Goal: Transaction & Acquisition: Purchase product/service

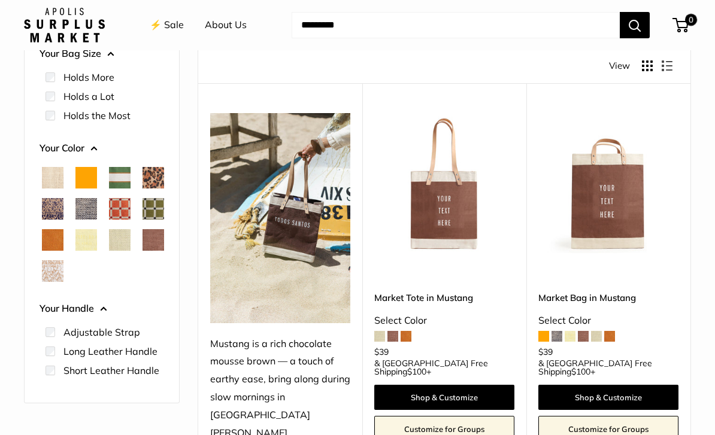
click at [142, 189] on span "Cheetah" at bounding box center [153, 178] width 22 height 22
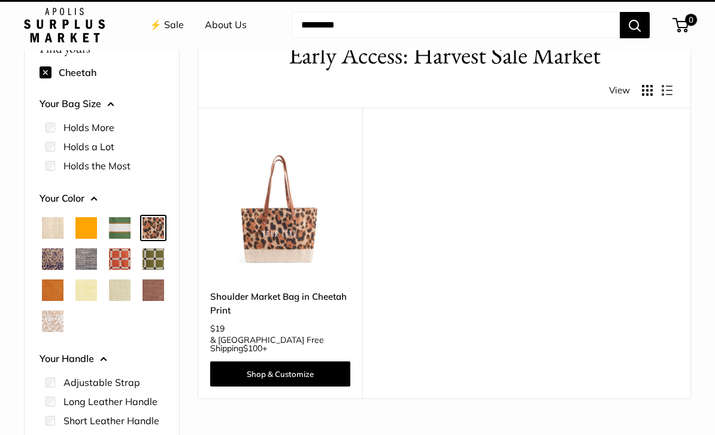
scroll to position [32, 0]
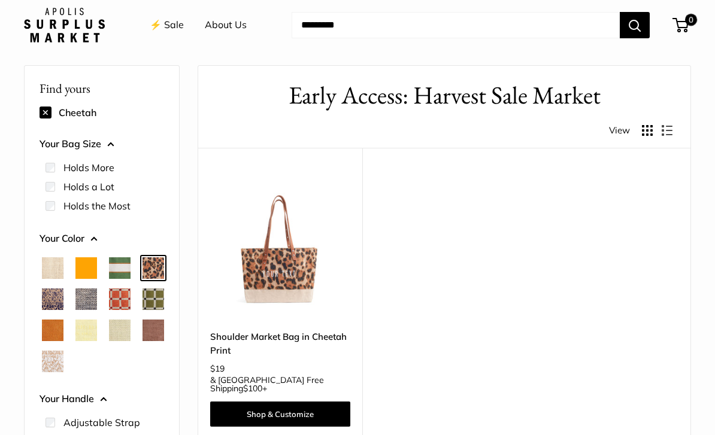
click at [319, 402] on link "Shop & Customize" at bounding box center [280, 414] width 140 height 25
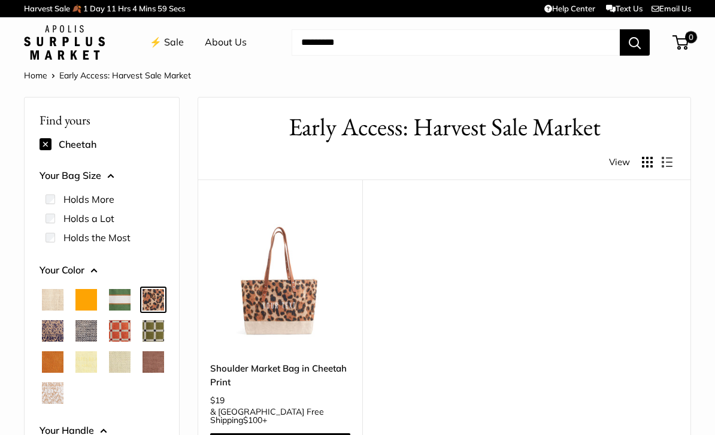
scroll to position [70, 0]
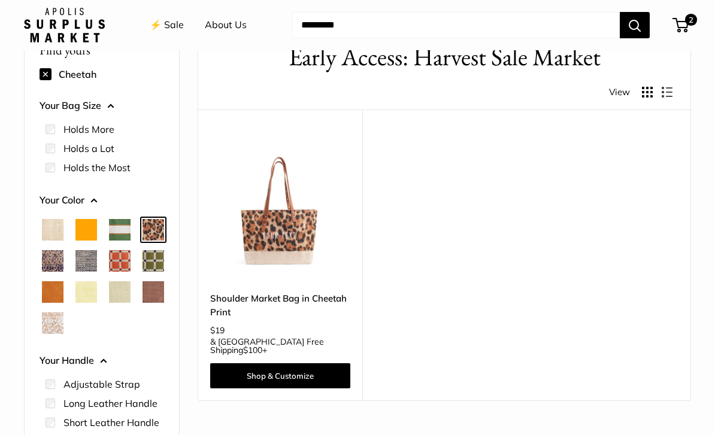
click at [142, 241] on span "Cheetah" at bounding box center [153, 230] width 22 height 22
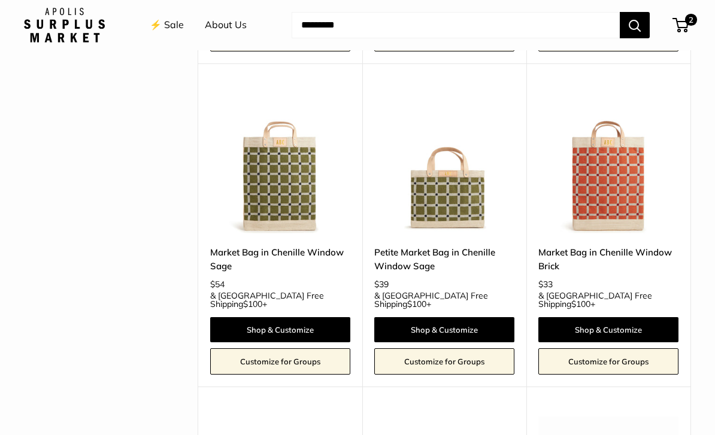
scroll to position [2241, 0]
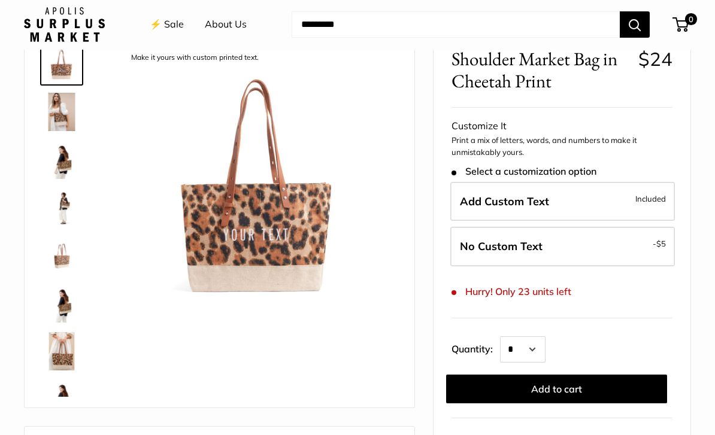
scroll to position [71, 0]
click at [545, 350] on select "* * * * * * * * * *** *** *** *** *** *** *** *** *** *** *** *** *** *** *** *…" at bounding box center [522, 349] width 45 height 26
select select "*"
click at [602, 383] on button "Add to cart" at bounding box center [556, 389] width 221 height 29
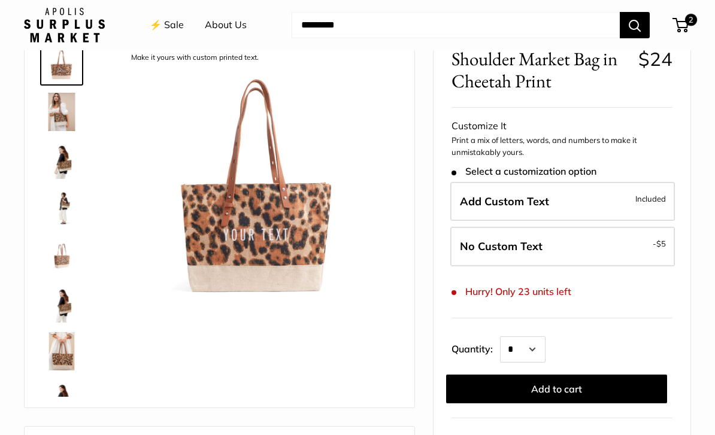
scroll to position [0, 0]
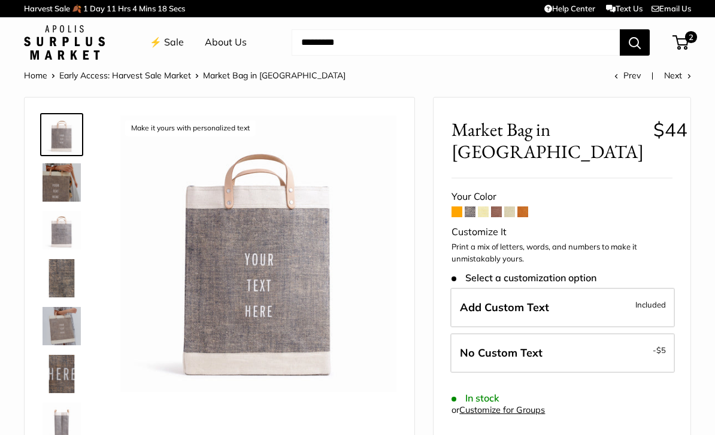
click at [595, 314] on label "Add Custom Text Included" at bounding box center [562, 308] width 224 height 40
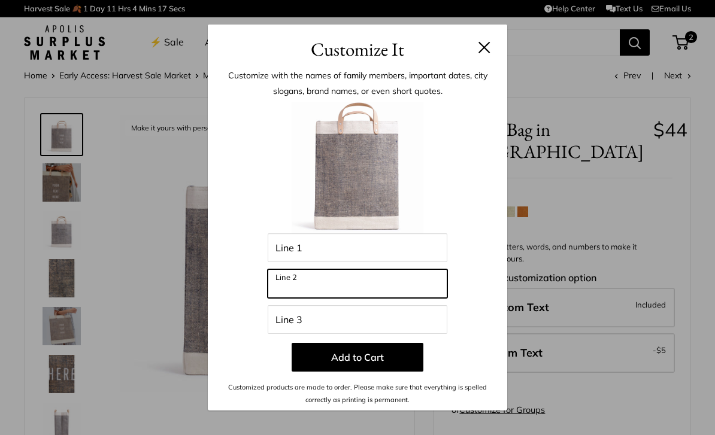
click at [328, 286] on input "Line 2" at bounding box center [358, 283] width 180 height 29
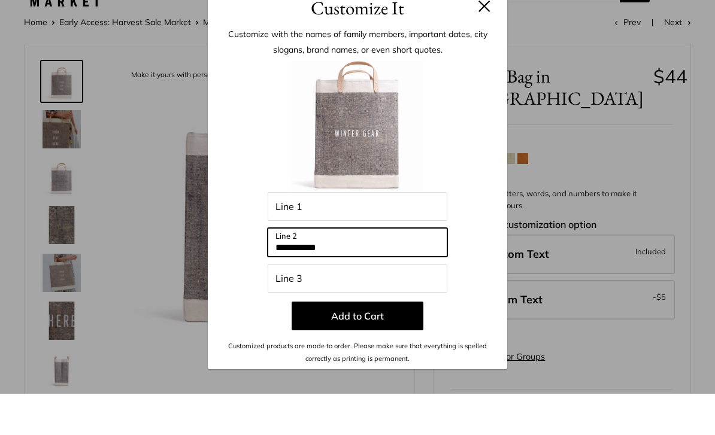
scroll to position [14, 0]
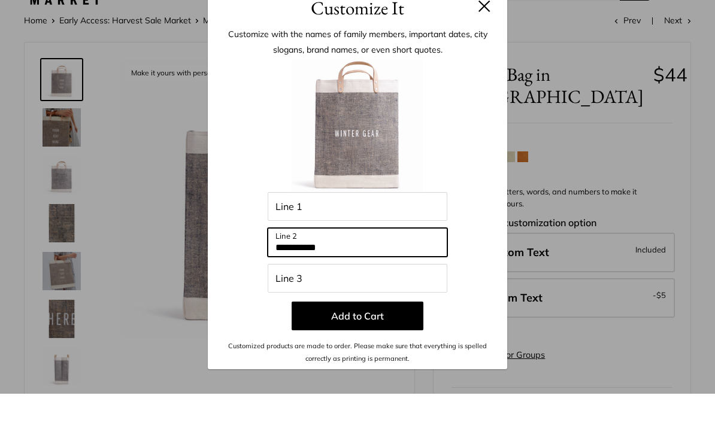
type input "**********"
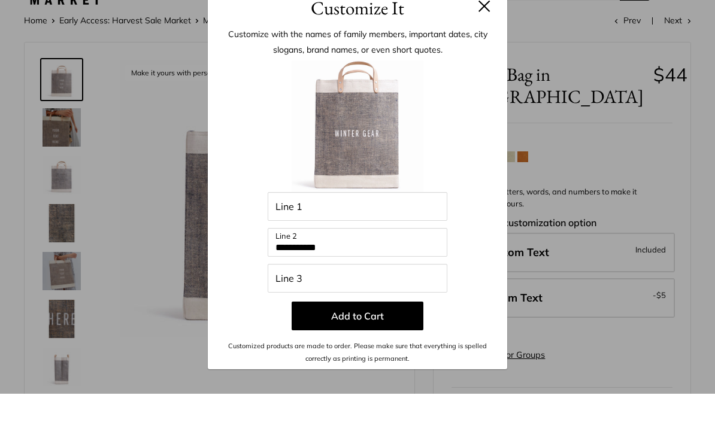
click at [385, 343] on button "Add to Cart" at bounding box center [357, 357] width 132 height 29
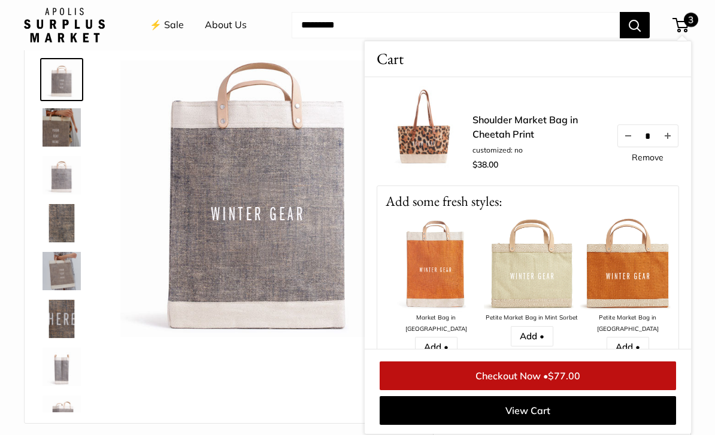
scroll to position [0, 0]
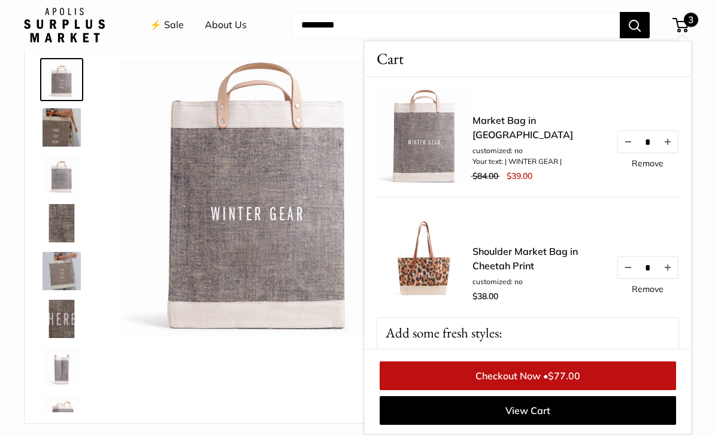
click at [298, 212] on img at bounding box center [258, 198] width 276 height 276
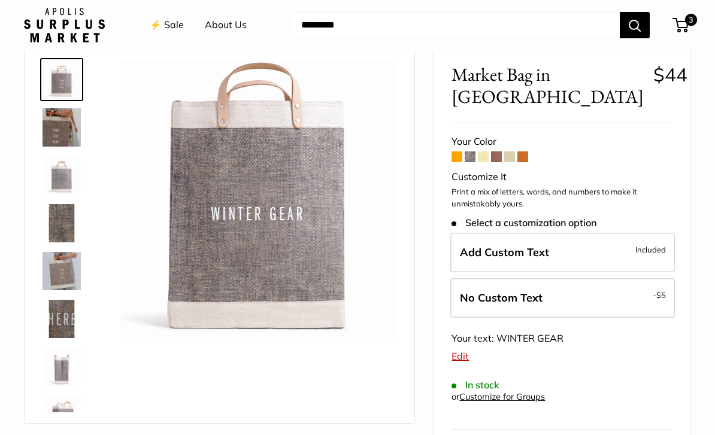
click at [657, 253] on span "Included" at bounding box center [650, 249] width 31 height 14
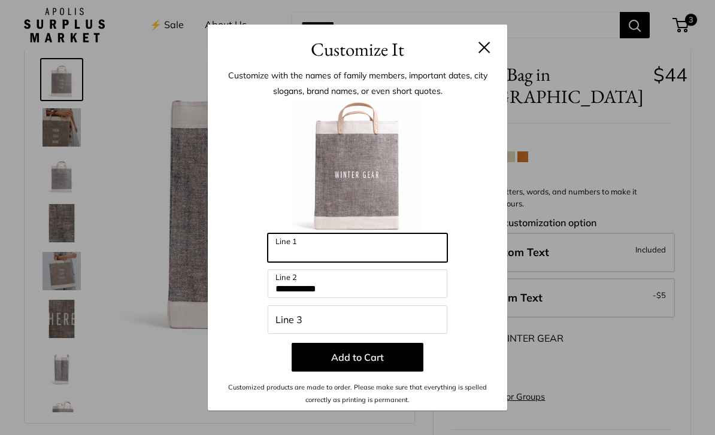
click at [376, 262] on input "Line 1" at bounding box center [358, 247] width 180 height 29
type input "**********"
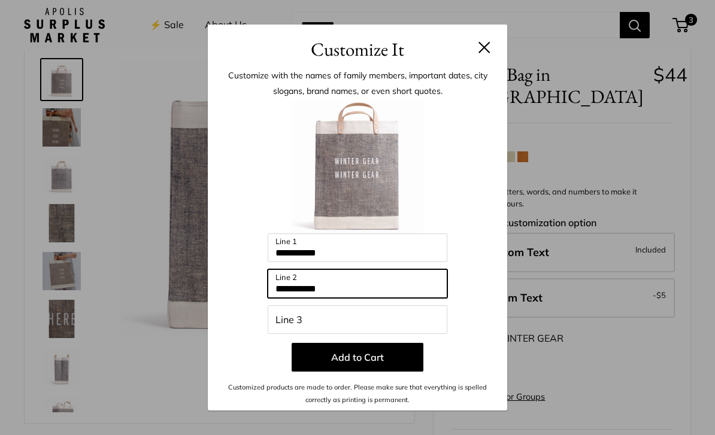
click at [368, 298] on input "**********" at bounding box center [358, 283] width 180 height 29
type input "*"
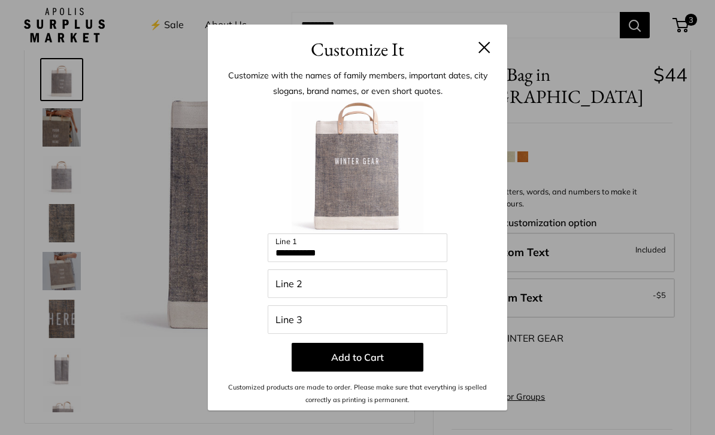
click at [402, 372] on button "Add to Cart" at bounding box center [357, 357] width 132 height 29
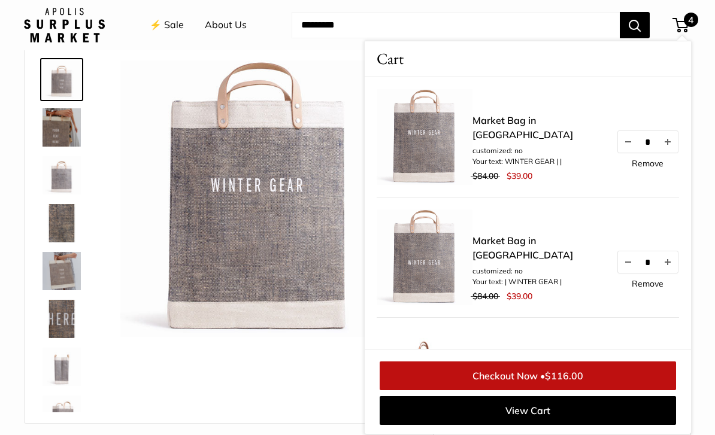
click at [630, 153] on button "Decrease quantity by 1" at bounding box center [628, 142] width 20 height 22
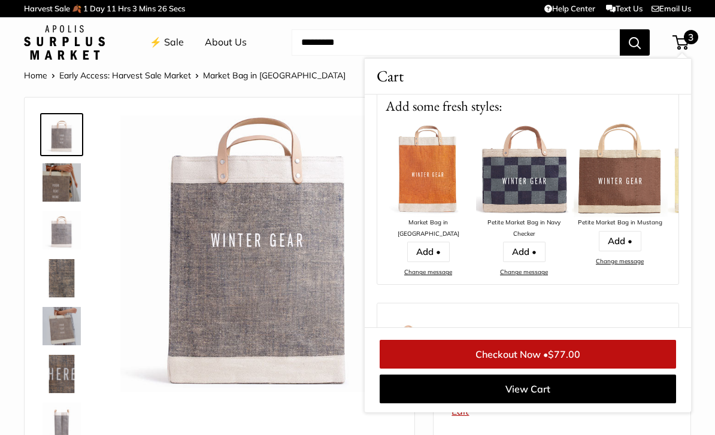
click at [63, 387] on img at bounding box center [61, 374] width 38 height 38
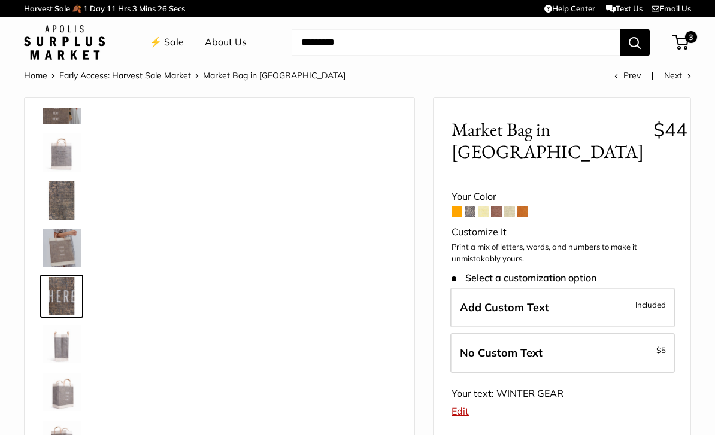
scroll to position [85, 0]
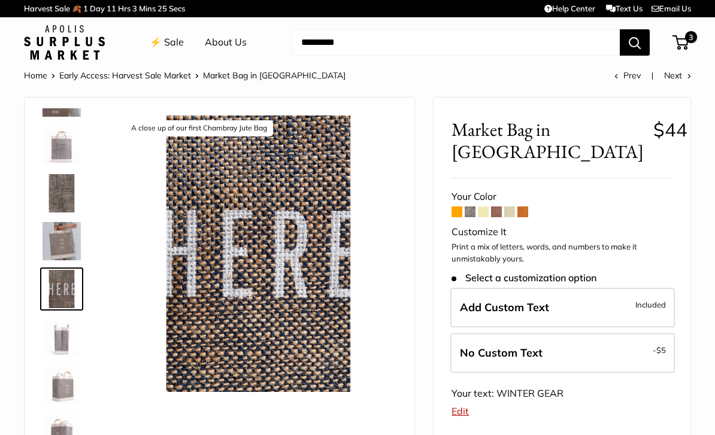
click at [69, 250] on img at bounding box center [61, 241] width 38 height 38
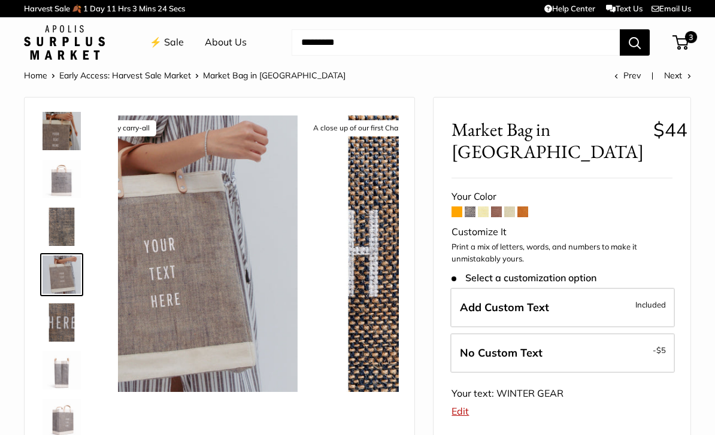
scroll to position [37, 0]
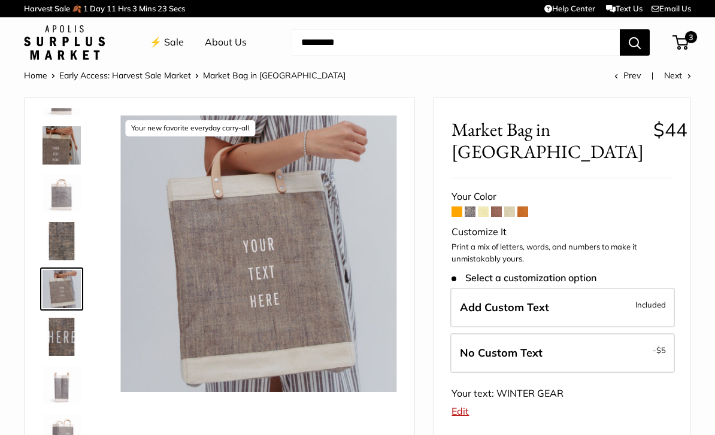
click at [67, 195] on img at bounding box center [61, 193] width 38 height 38
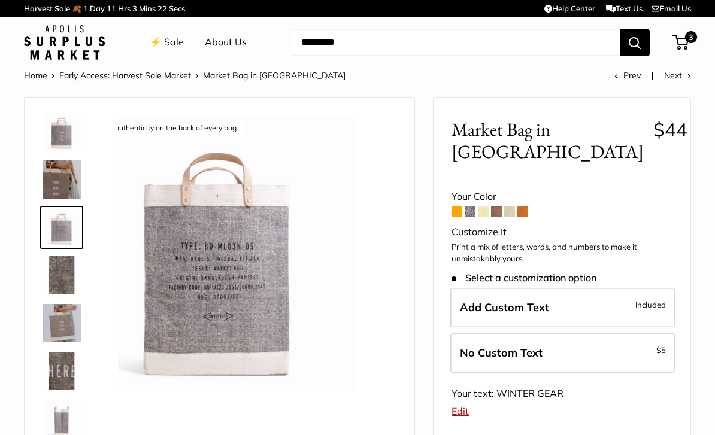
scroll to position [0, 0]
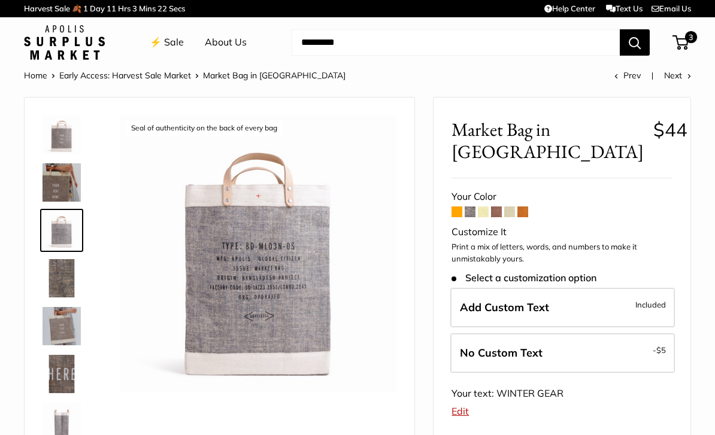
click at [79, 162] on link at bounding box center [61, 182] width 43 height 43
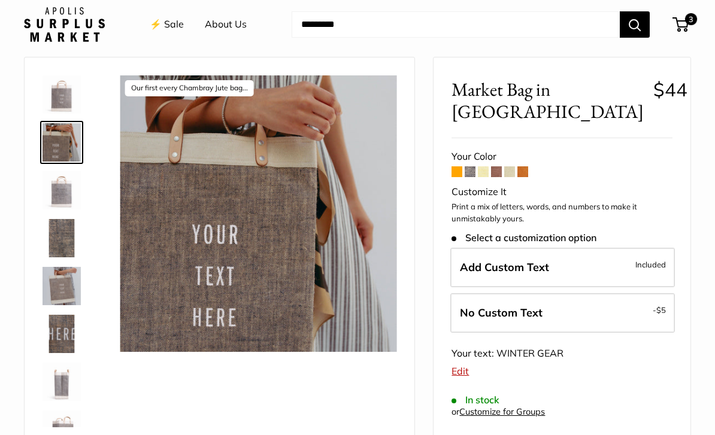
scroll to position [40, 0]
click at [691, 25] on span "3" at bounding box center [691, 20] width 12 height 12
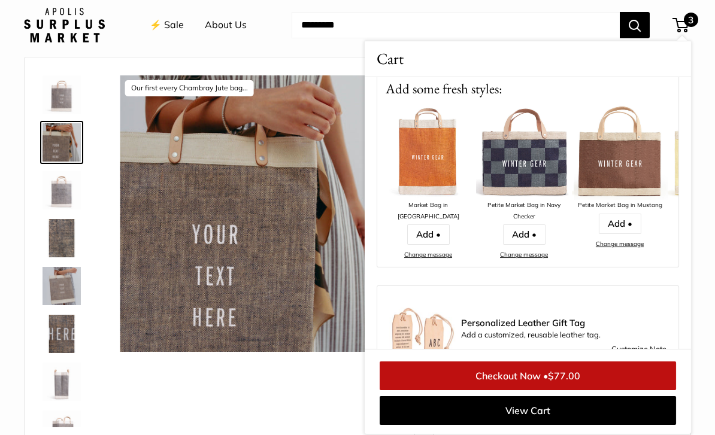
click at [587, 390] on link "Checkout Now • $77.00" at bounding box center [527, 375] width 296 height 29
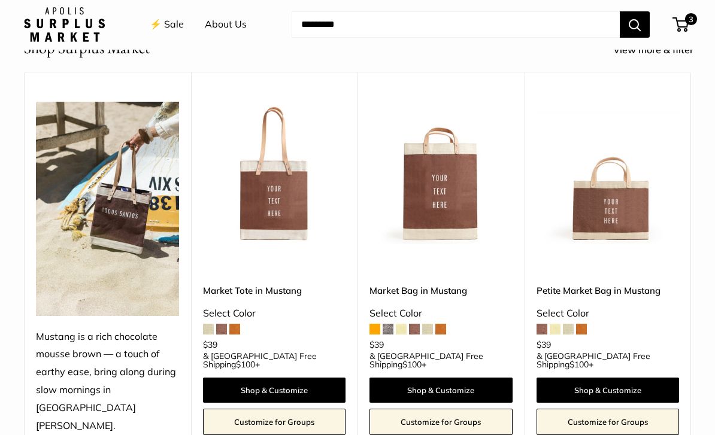
scroll to position [400, 0]
click at [586, 324] on span at bounding box center [581, 329] width 11 height 11
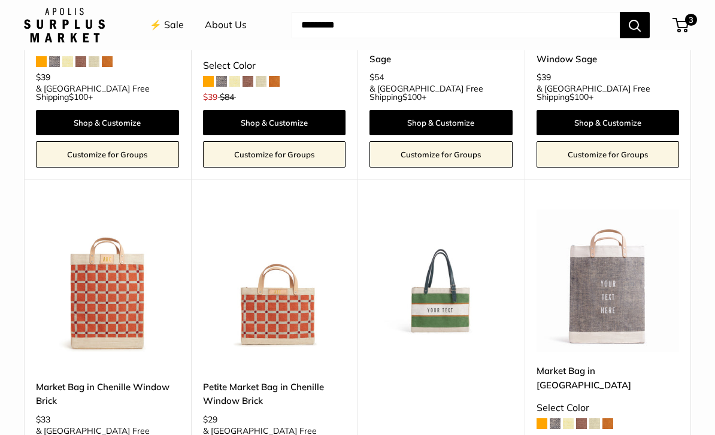
scroll to position [2088, 0]
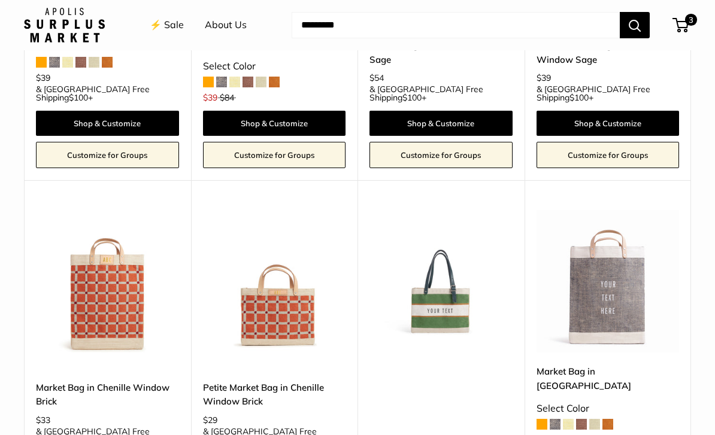
click at [617, 210] on img at bounding box center [607, 281] width 143 height 143
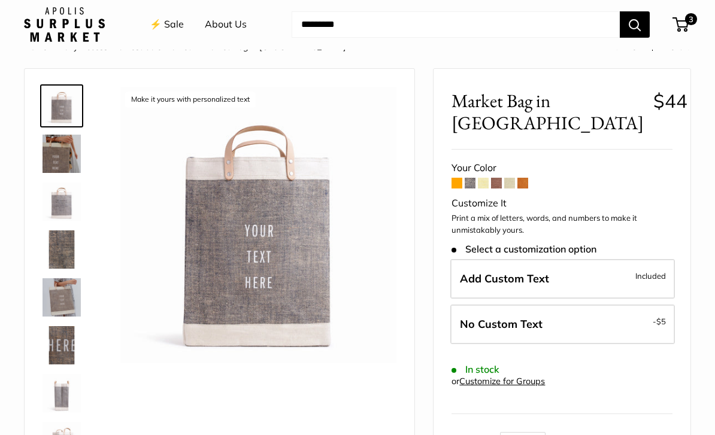
scroll to position [36, 0]
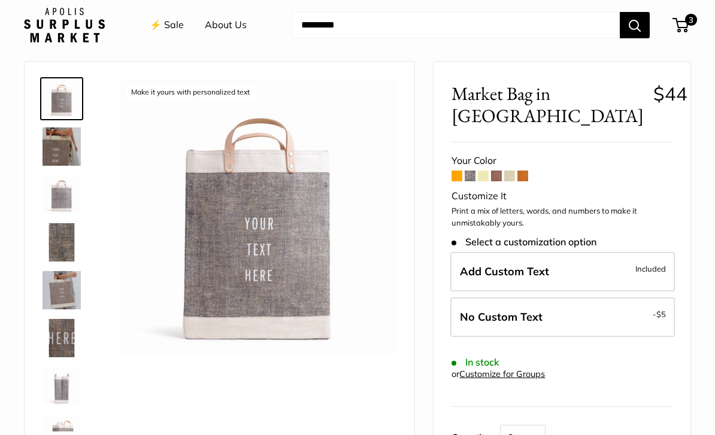
click at [521, 180] on span at bounding box center [522, 176] width 11 height 11
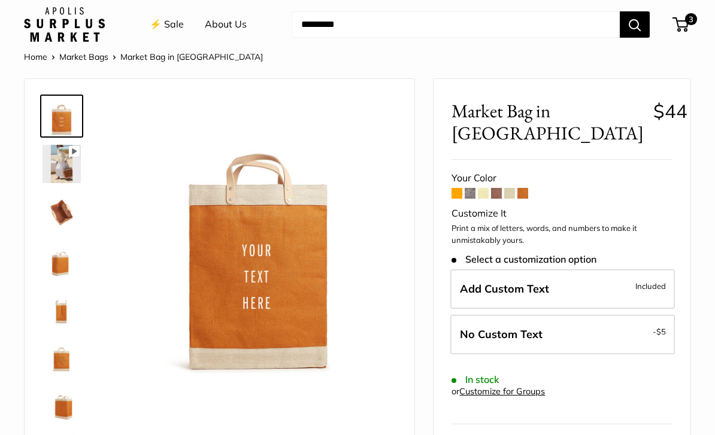
scroll to position [19, 0]
click at [567, 269] on label "Add Custom Text Included" at bounding box center [562, 289] width 224 height 40
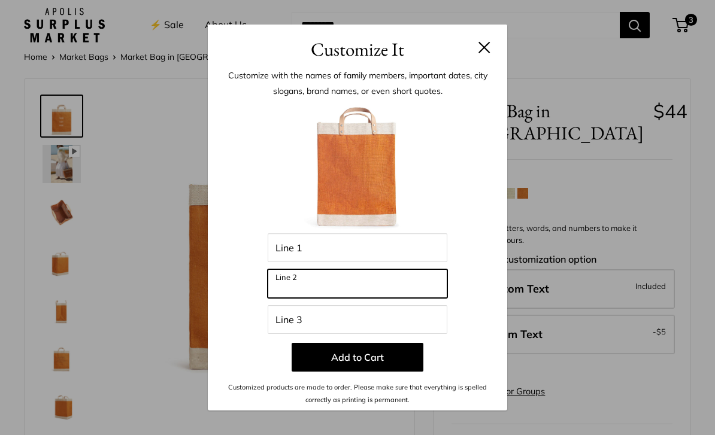
click at [357, 298] on input "Line 2" at bounding box center [358, 283] width 180 height 29
type input "**********"
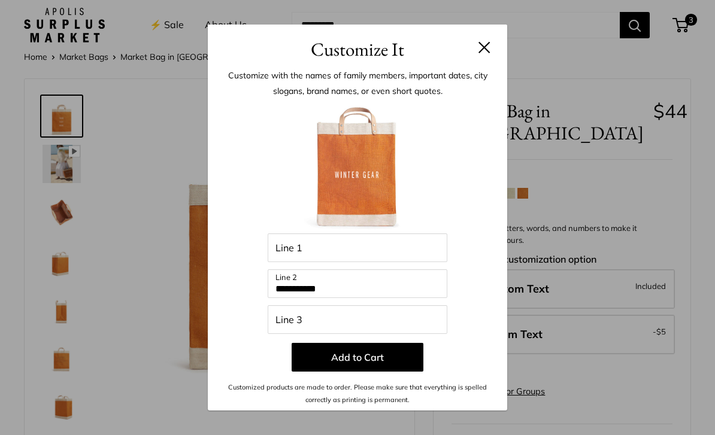
click at [393, 368] on button "Add to Cart" at bounding box center [357, 357] width 132 height 29
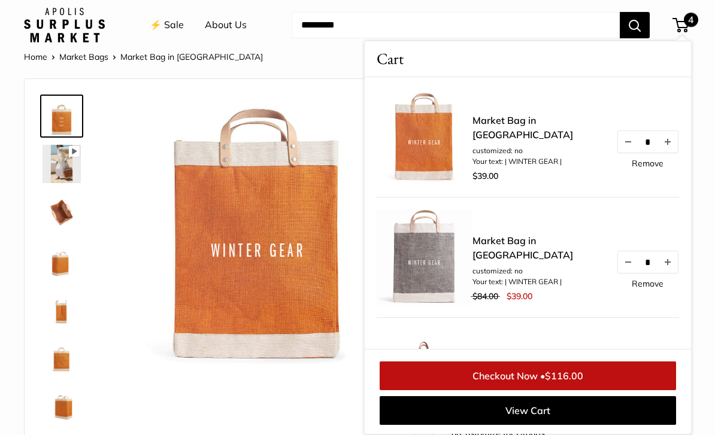
click at [578, 382] on span "$116.00" at bounding box center [564, 376] width 38 height 12
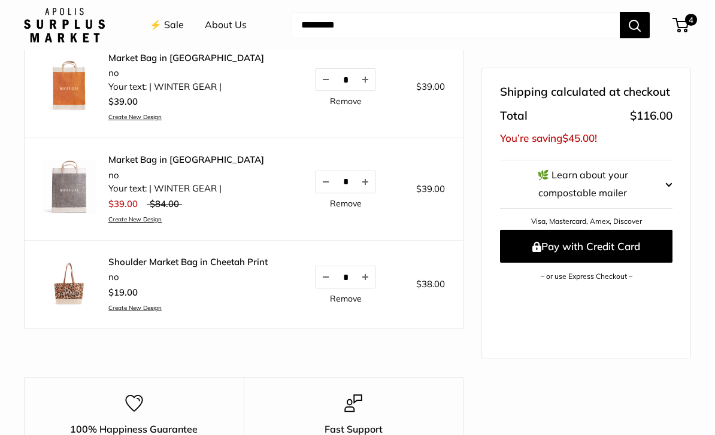
scroll to position [162, 0]
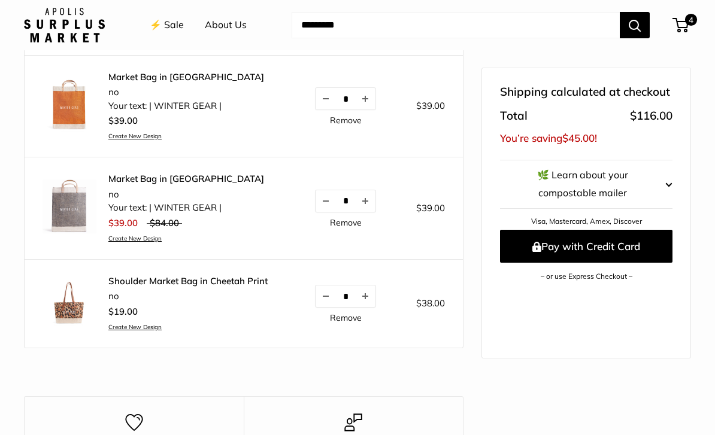
click at [238, 281] on link "Shoulder Market Bag in Cheetah Print" at bounding box center [187, 281] width 159 height 12
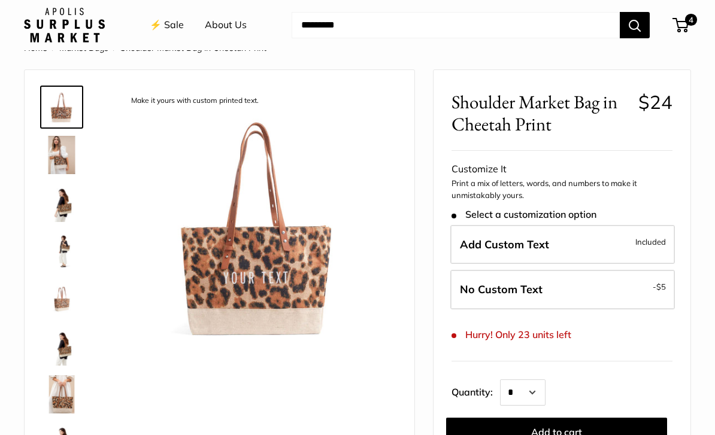
scroll to position [31, 0]
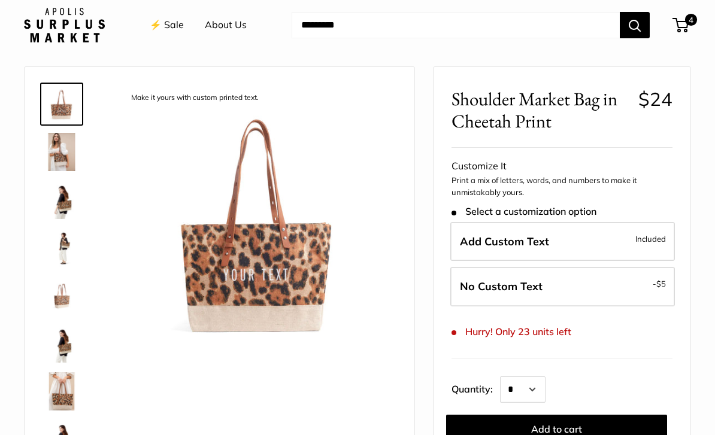
click at [69, 192] on img at bounding box center [61, 200] width 38 height 38
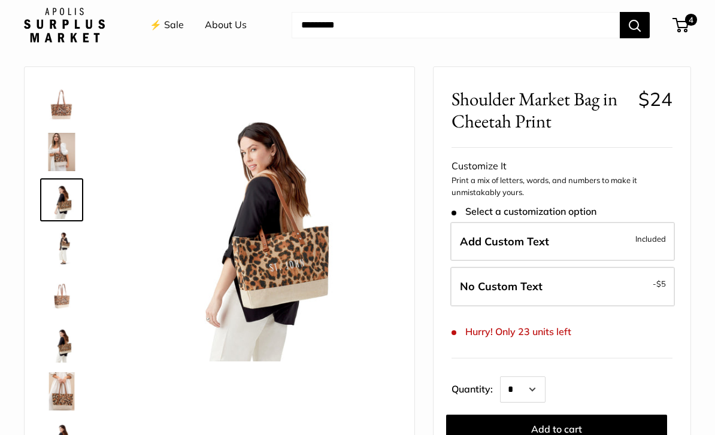
click at [67, 247] on img at bounding box center [61, 248] width 38 height 38
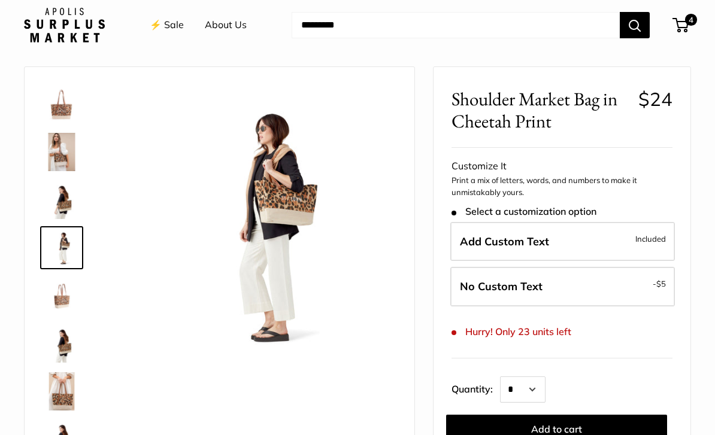
click at [68, 303] on img at bounding box center [61, 296] width 38 height 38
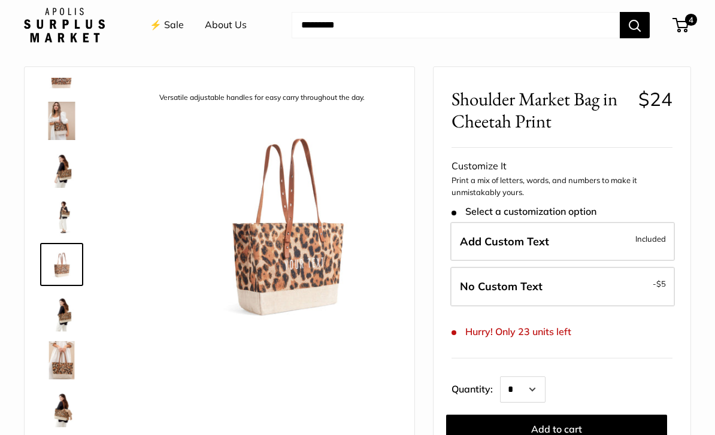
scroll to position [37, 0]
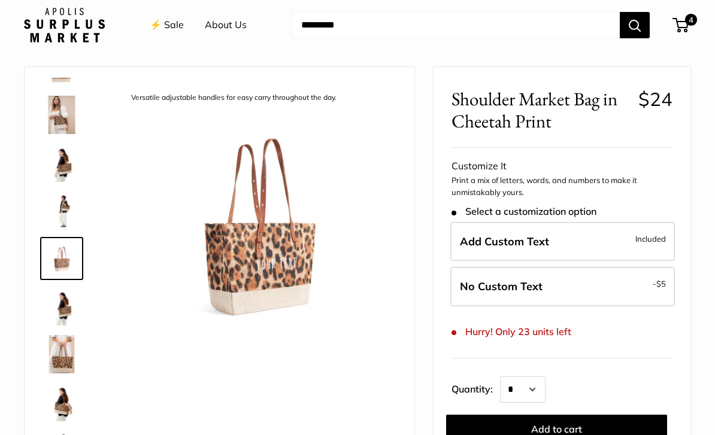
click at [70, 354] on img at bounding box center [61, 354] width 38 height 38
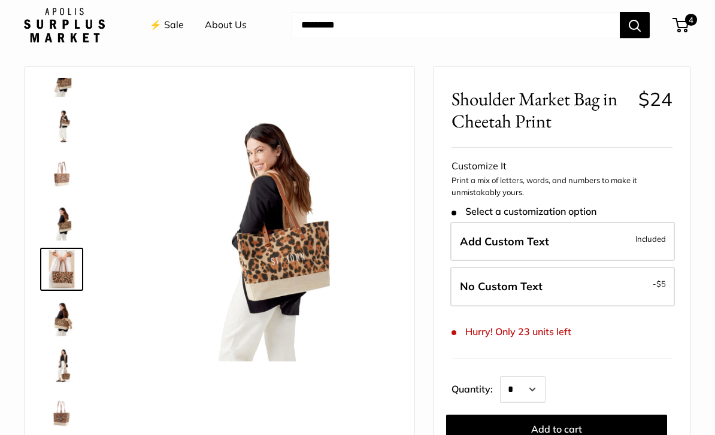
scroll to position [133, 0]
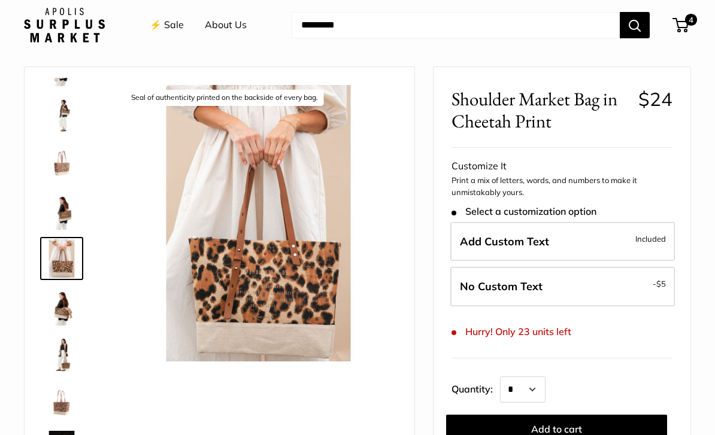
click at [65, 353] on img at bounding box center [61, 354] width 38 height 38
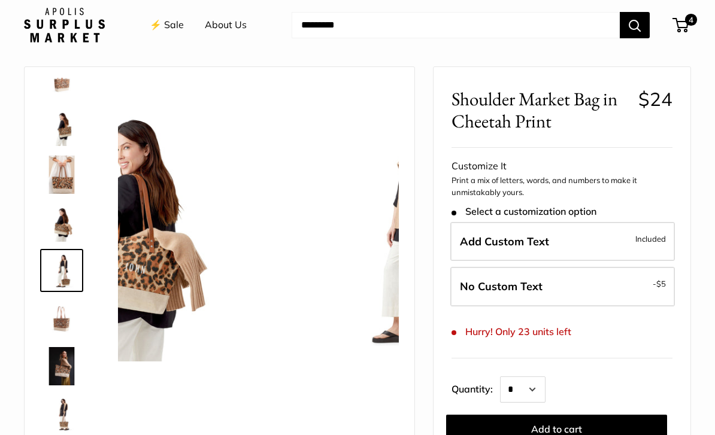
scroll to position [229, 0]
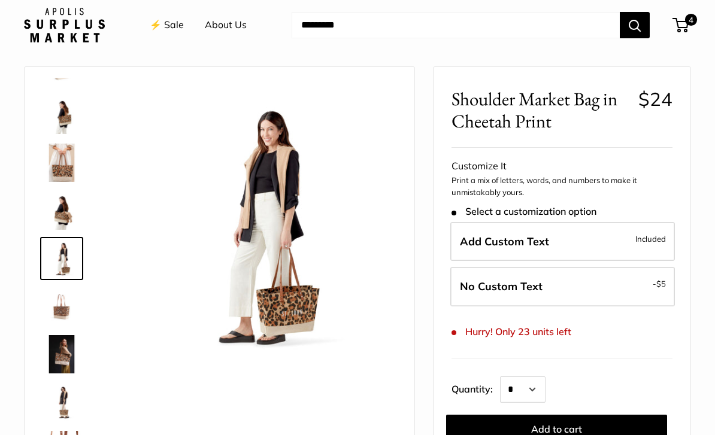
click at [65, 358] on img at bounding box center [61, 354] width 38 height 38
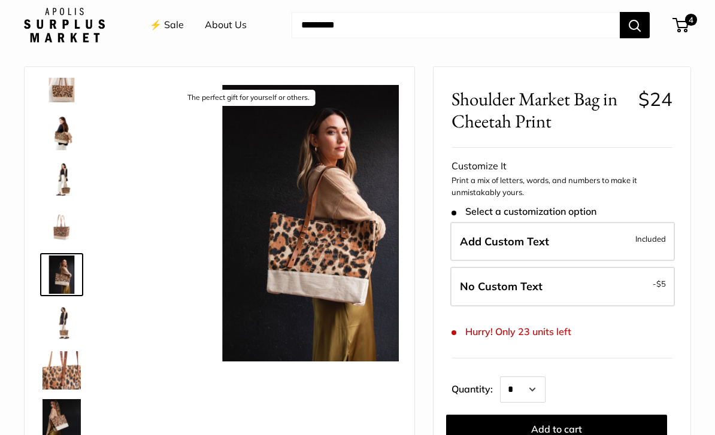
scroll to position [324, 0]
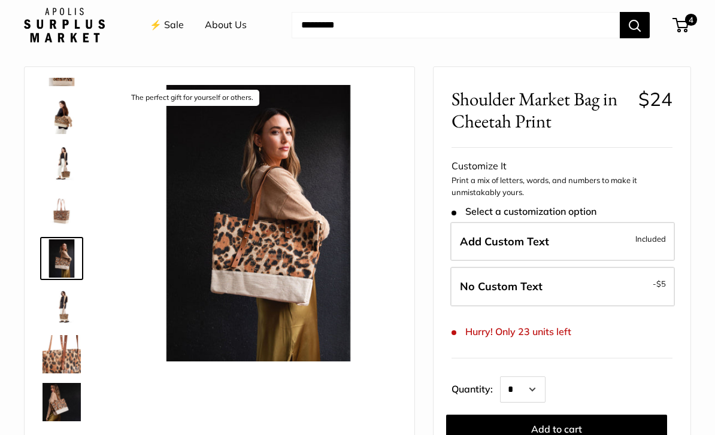
click at [68, 359] on img at bounding box center [61, 354] width 38 height 38
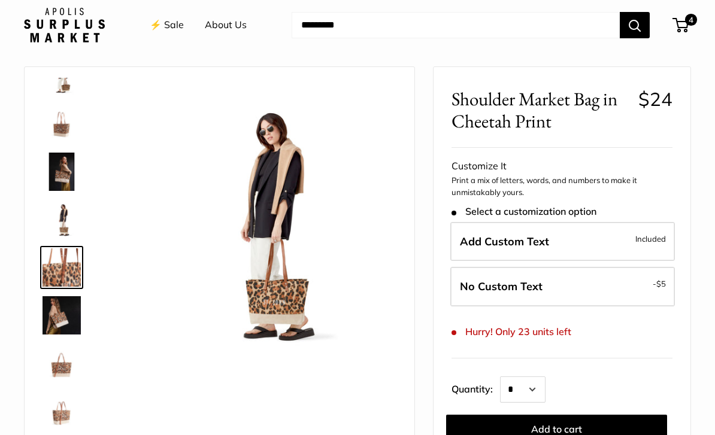
scroll to position [420, 0]
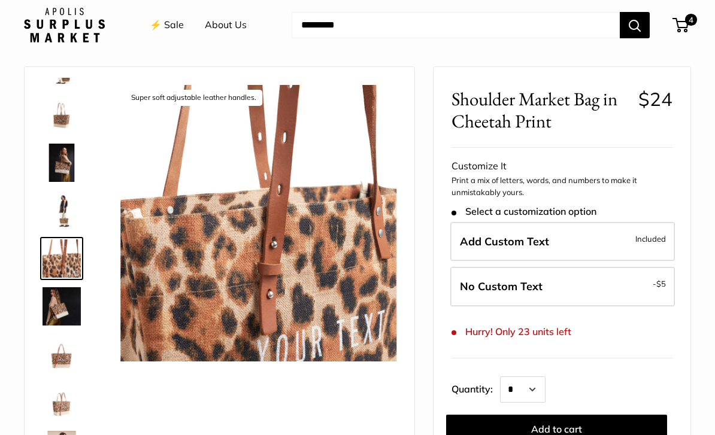
click at [67, 362] on img at bounding box center [61, 354] width 38 height 38
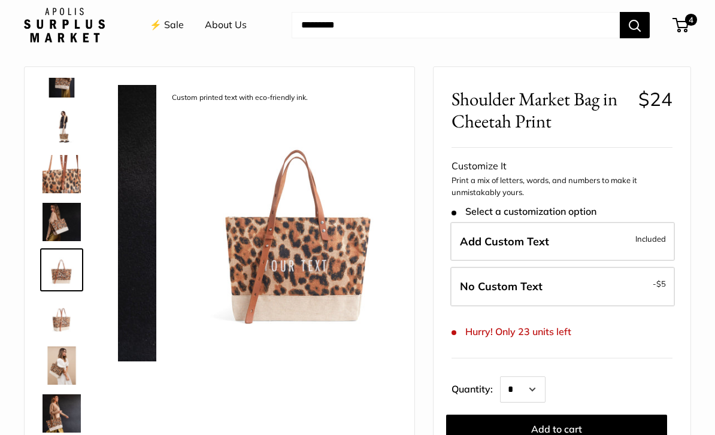
scroll to position [516, 0]
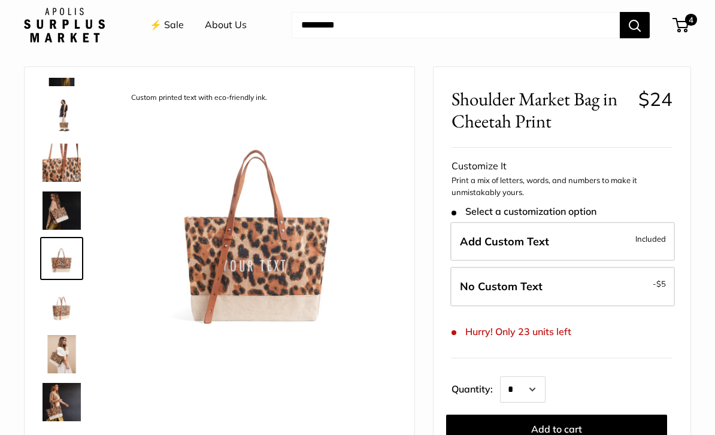
click at [68, 364] on img at bounding box center [61, 354] width 38 height 38
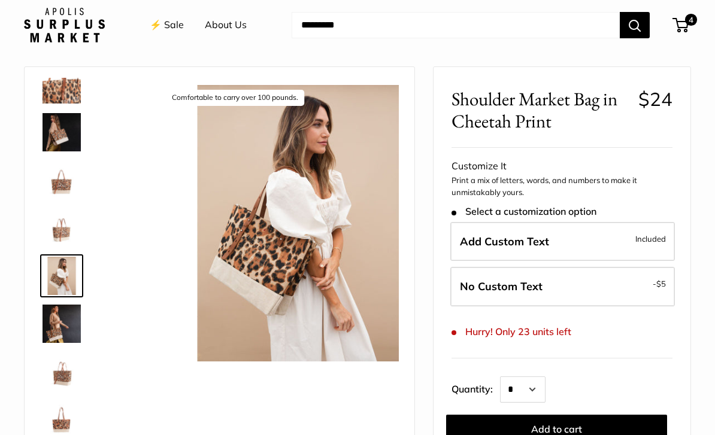
scroll to position [603, 0]
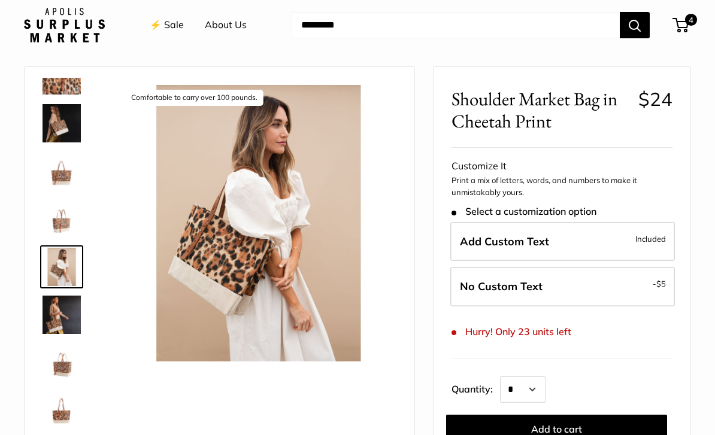
click at [70, 360] on img at bounding box center [61, 363] width 38 height 38
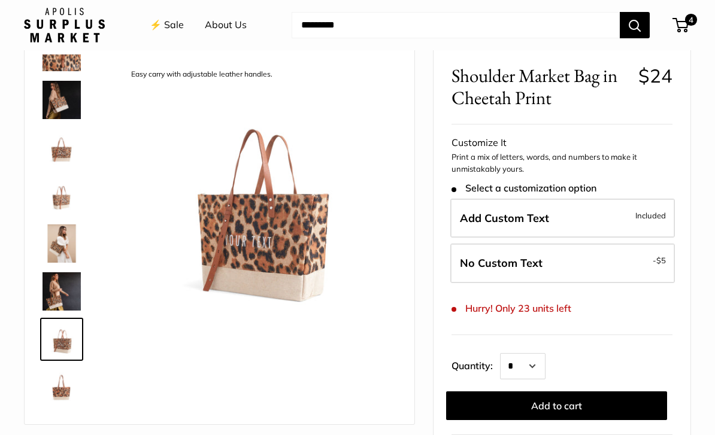
scroll to position [0, 0]
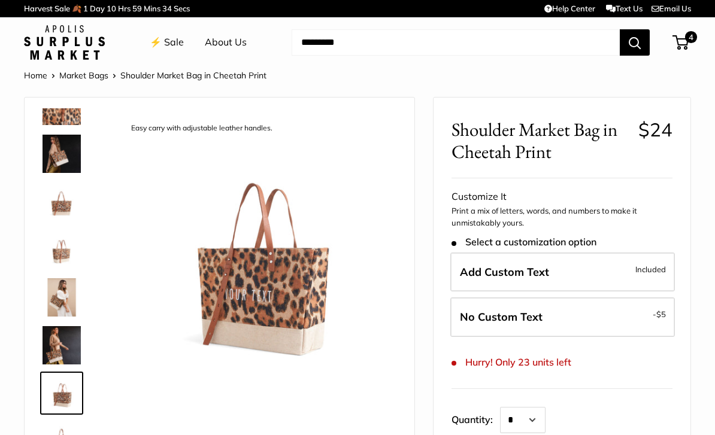
click at [686, 47] on span "4" at bounding box center [680, 42] width 16 height 14
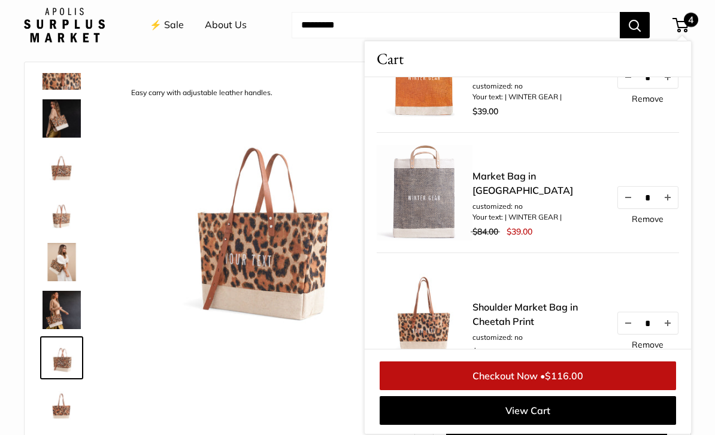
scroll to position [94, 0]
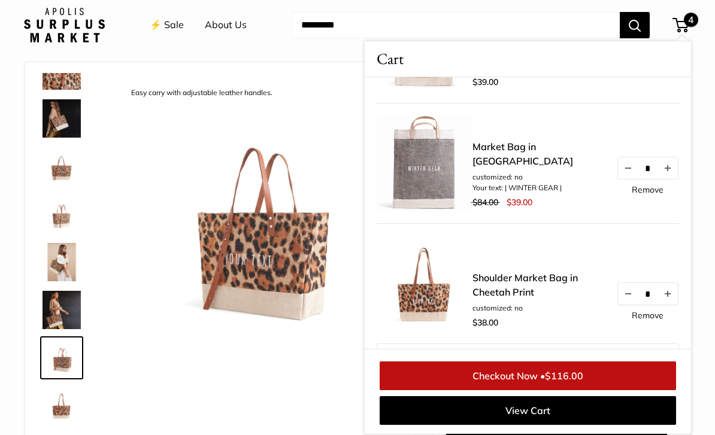
click at [624, 171] on button "Decrease quantity by 1" at bounding box center [628, 168] width 20 height 22
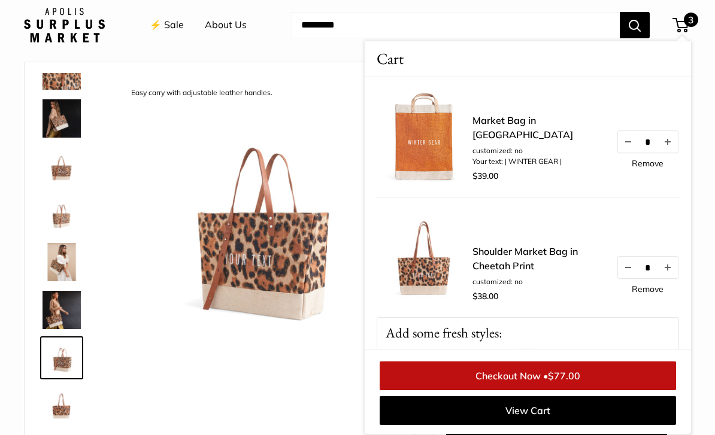
click at [624, 153] on button "Decrease quantity by 1" at bounding box center [628, 142] width 20 height 22
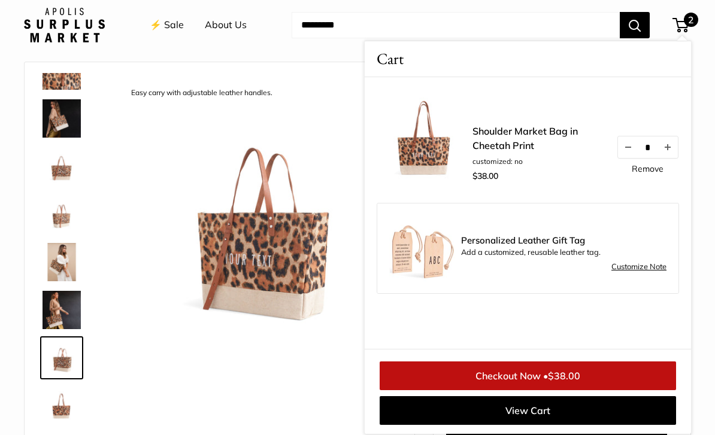
click at [601, 390] on link "Checkout Now • $38.00" at bounding box center [527, 375] width 296 height 29
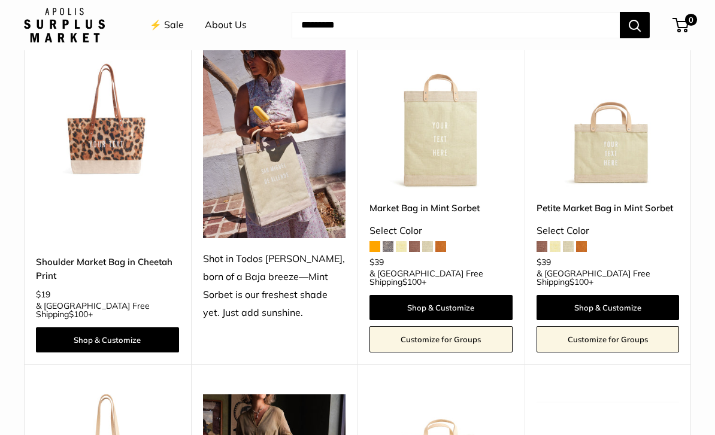
scroll to position [761, 0]
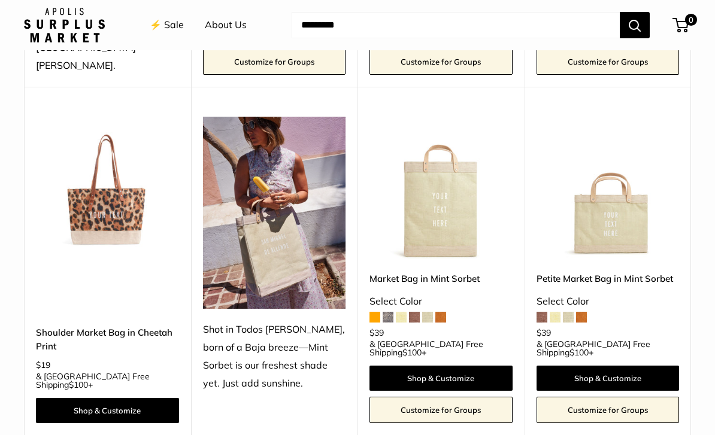
click at [120, 171] on img at bounding box center [107, 188] width 143 height 143
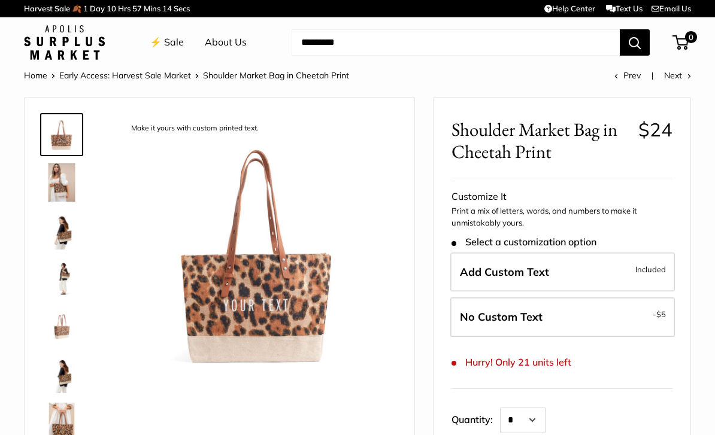
click at [72, 248] on img at bounding box center [61, 230] width 38 height 38
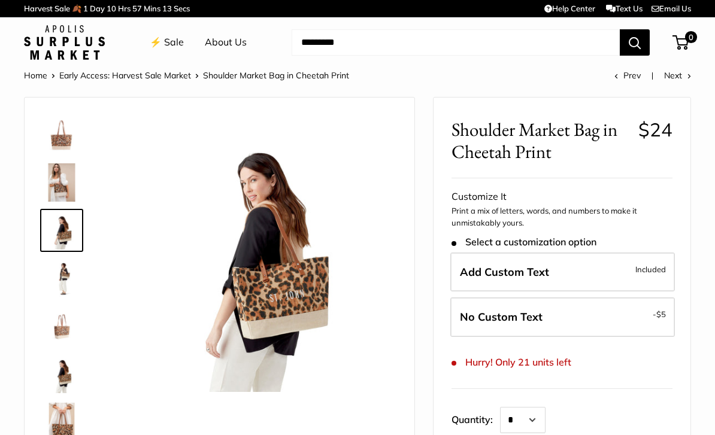
click at [337, 312] on img at bounding box center [258, 254] width 276 height 276
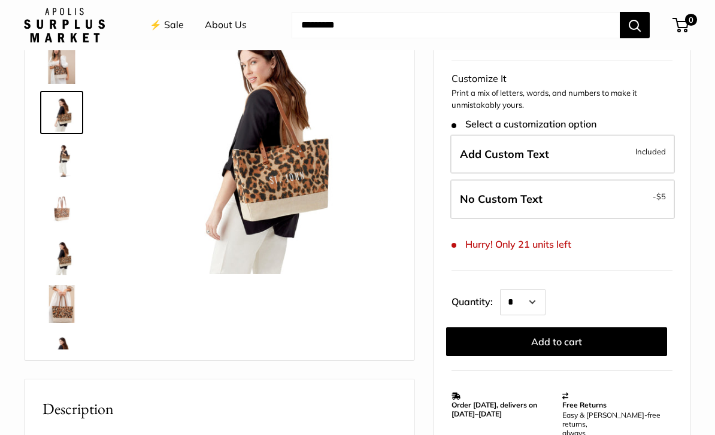
click at [74, 260] on img at bounding box center [61, 256] width 38 height 38
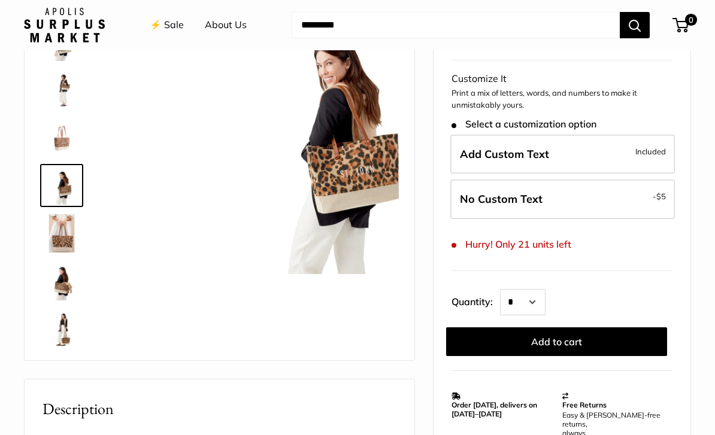
scroll to position [85, 0]
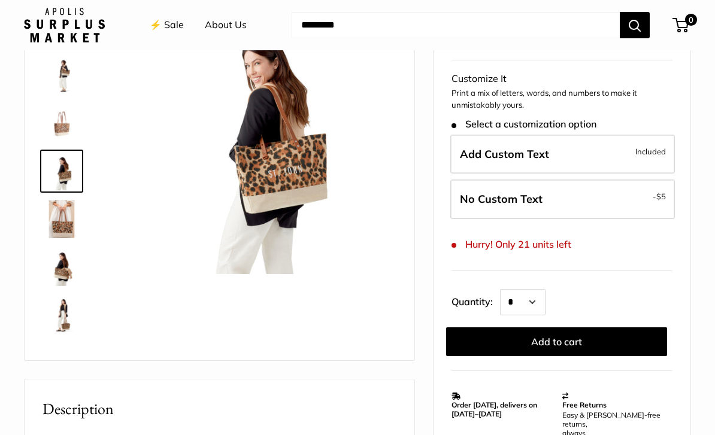
click at [68, 277] on img at bounding box center [61, 267] width 38 height 38
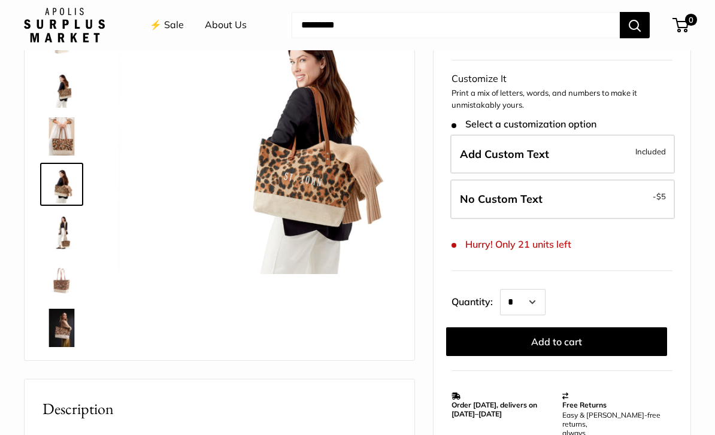
scroll to position [181, 0]
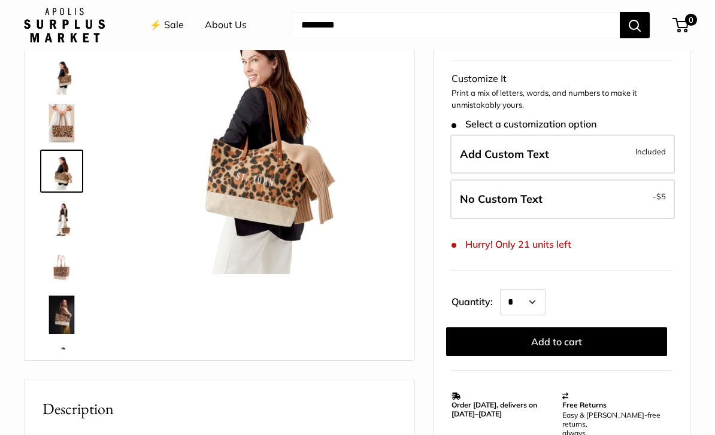
click at [63, 327] on img at bounding box center [61, 315] width 38 height 38
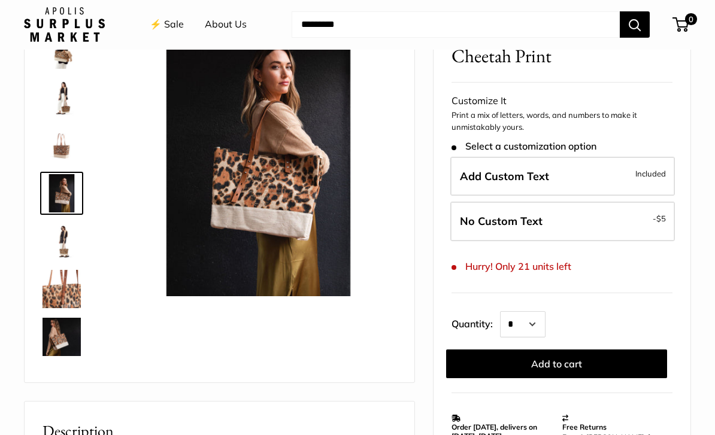
scroll to position [63, 0]
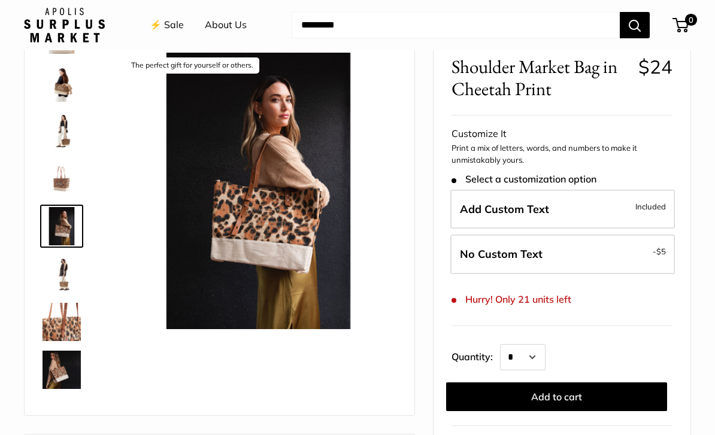
click at [263, 224] on img at bounding box center [258, 191] width 276 height 276
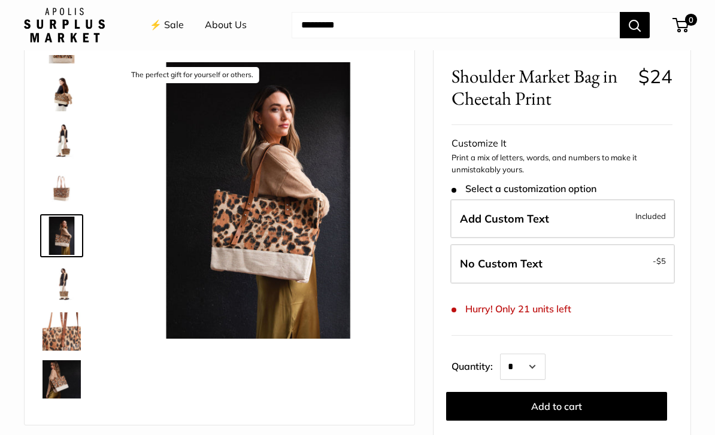
scroll to position [51, 0]
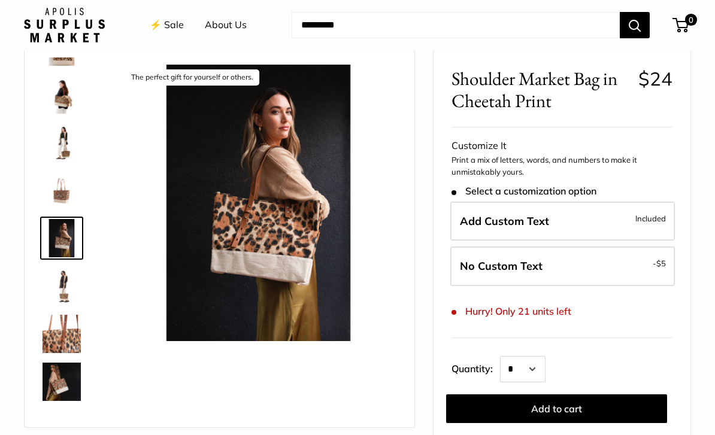
click at [68, 388] on img at bounding box center [61, 382] width 38 height 38
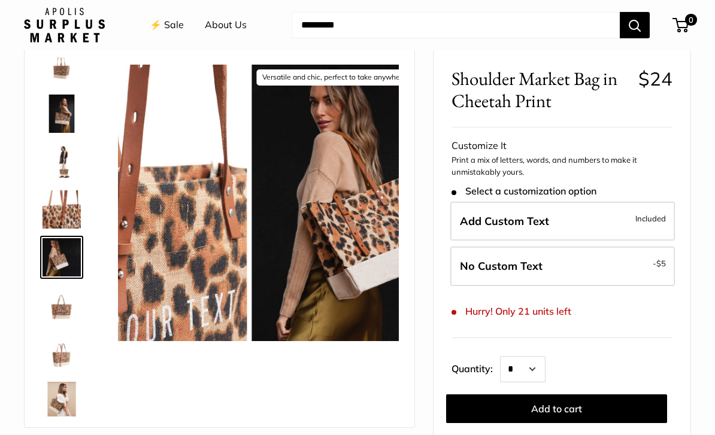
scroll to position [468, 0]
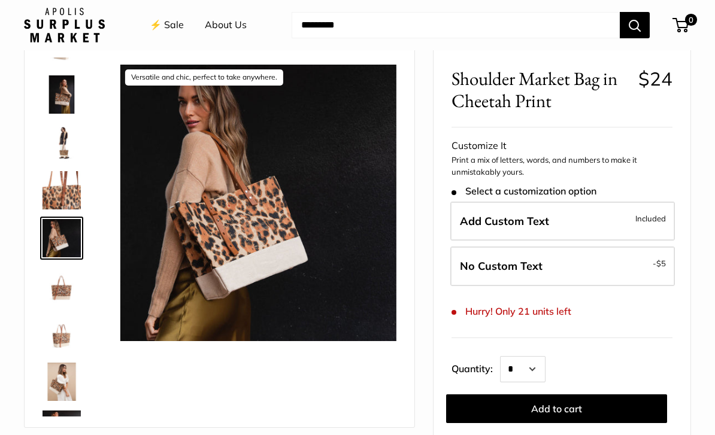
click at [65, 335] on img at bounding box center [61, 334] width 38 height 38
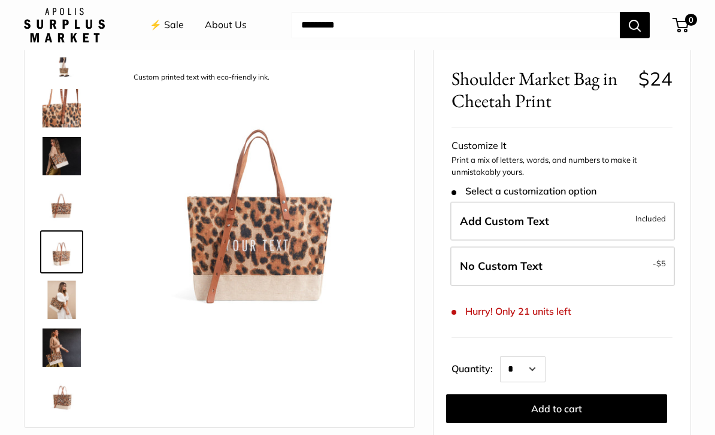
scroll to position [564, 0]
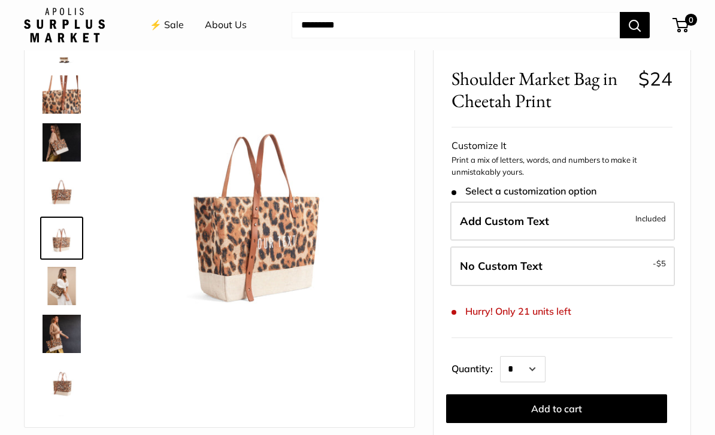
click at [68, 344] on img at bounding box center [61, 334] width 38 height 38
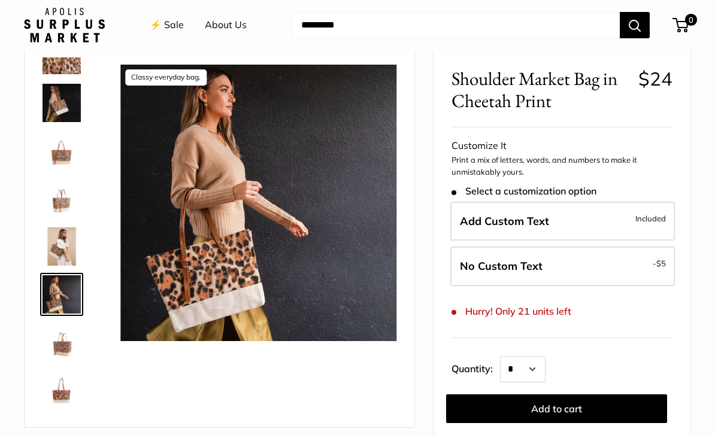
scroll to position [0, 0]
